Goal: Information Seeking & Learning: Learn about a topic

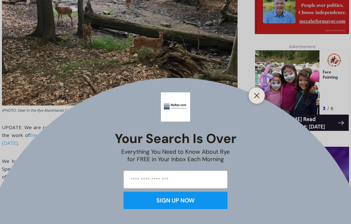
scroll to position [380, 0]
click at [251, 104] on div at bounding box center [257, 96] width 16 height 16
click at [258, 101] on button "Close" at bounding box center [256, 95] width 9 height 9
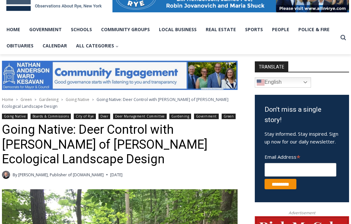
scroll to position [123, 0]
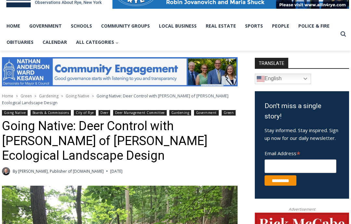
click at [9, 25] on link "Home" at bounding box center [13, 26] width 23 height 16
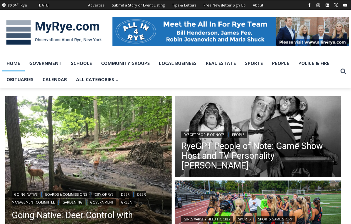
scroll to position [123, 0]
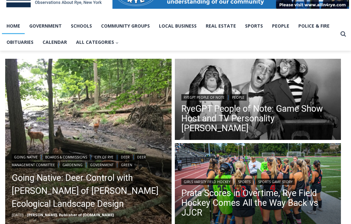
click at [272, 110] on h2 "RyeGPT People of Note: Game Show Host and TV Personality [PERSON_NAME]" at bounding box center [259, 118] width 154 height 34
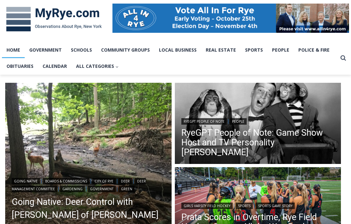
scroll to position [100, 0]
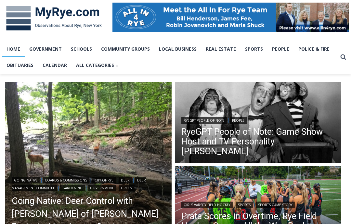
click at [204, 147] on link "RyeGPT People of Note: Game Show Host and TV Personality [PERSON_NAME]" at bounding box center [259, 141] width 154 height 29
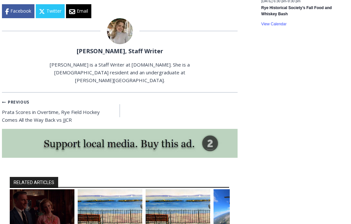
scroll to position [1213, 0]
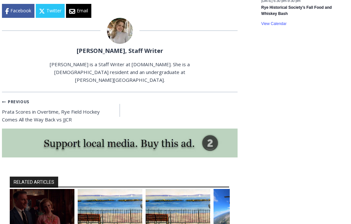
click at [120, 189] on img "2 of 6" at bounding box center [110, 210] width 65 height 43
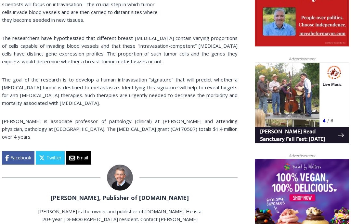
scroll to position [366, 0]
